Goal: Task Accomplishment & Management: Manage account settings

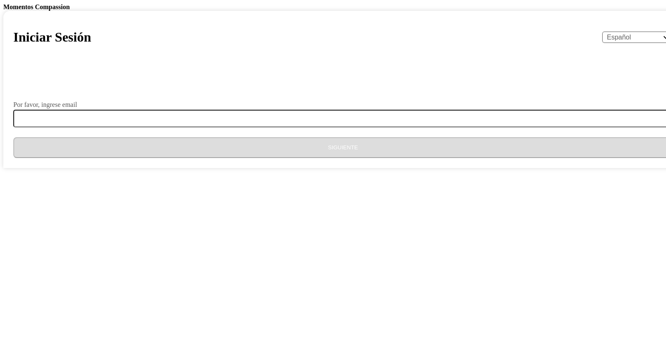
select select "es"
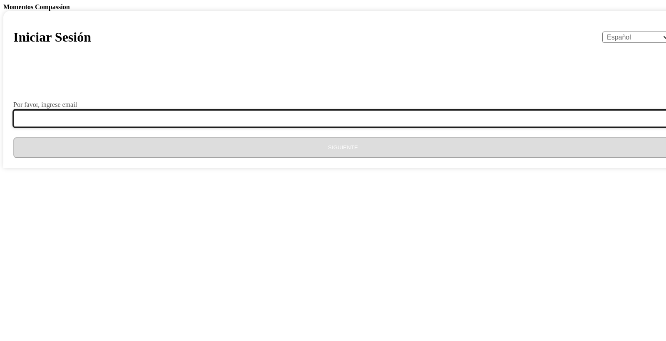
click at [279, 127] on input "Por favor, ingrese email" at bounding box center [347, 118] width 669 height 17
type input "[EMAIL_ADDRESS][DOMAIN_NAME]"
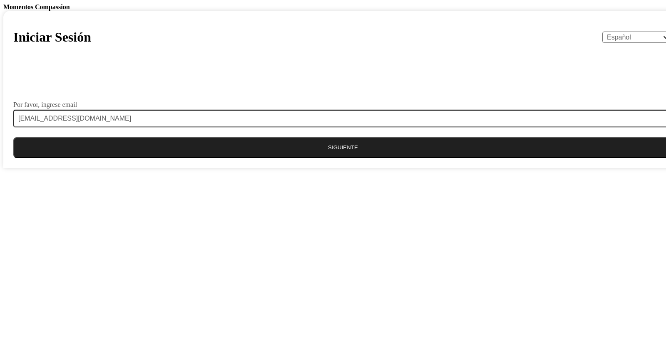
click at [328, 158] on button "Siguiente" at bounding box center [342, 147] width 659 height 21
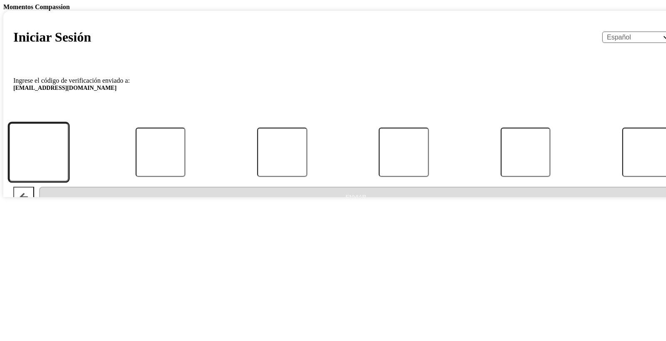
click at [69, 181] on input "Código" at bounding box center [39, 152] width 60 height 59
type input "1"
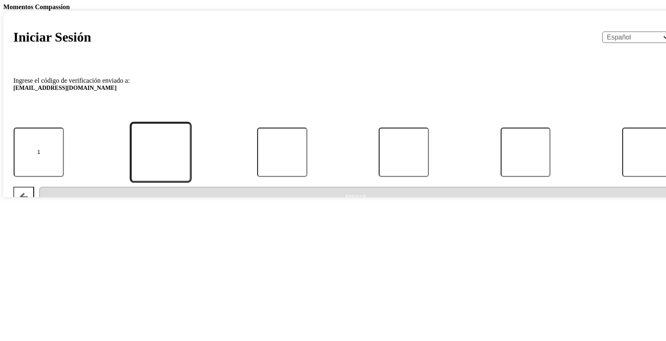
type input "5"
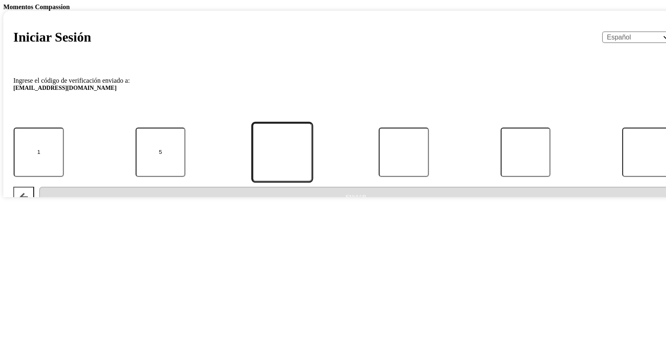
type input "5"
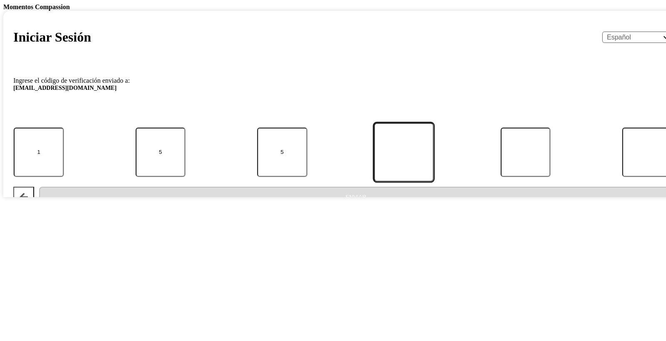
type input "9"
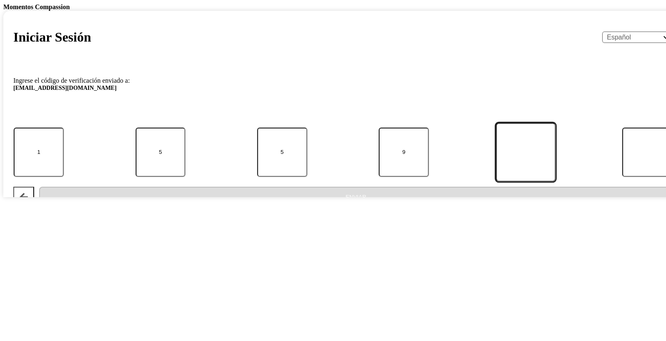
type input "6"
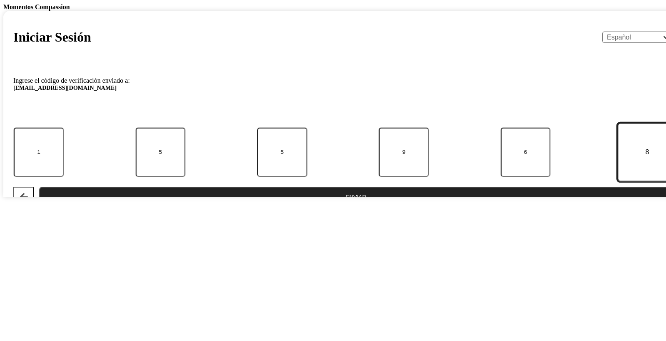
type input "8"
click at [292, 208] on button "Enviar" at bounding box center [355, 197] width 633 height 21
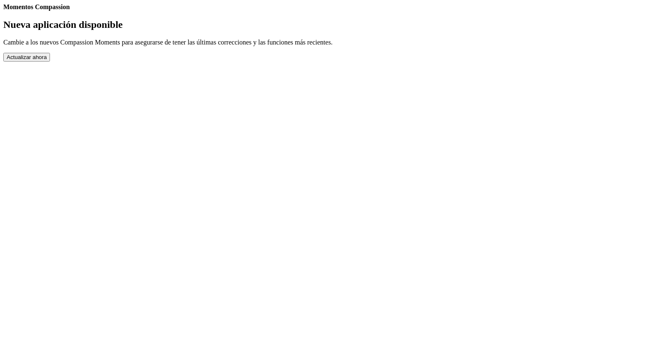
click at [50, 62] on button "Actualizar ahora" at bounding box center [26, 57] width 47 height 9
